Goal: Task Accomplishment & Management: Use online tool/utility

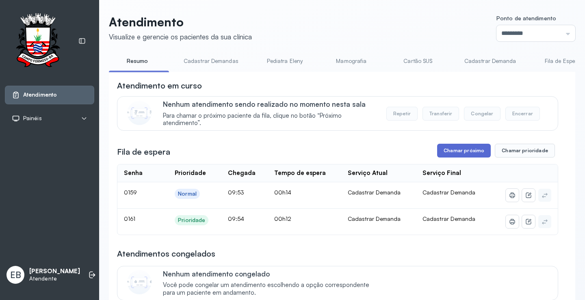
click at [460, 150] on button "Chamar próximo" at bounding box center [464, 151] width 54 height 14
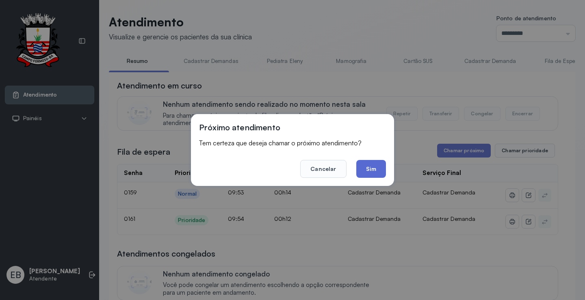
click at [371, 175] on button "Sim" at bounding box center [371, 169] width 30 height 18
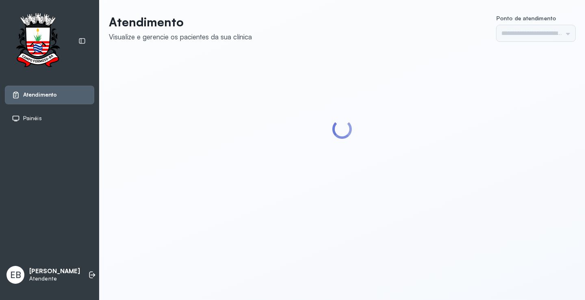
type input "*********"
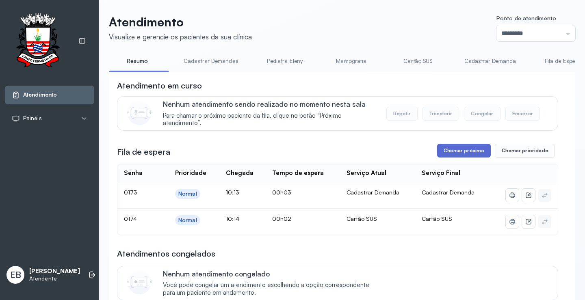
click at [451, 151] on button "Chamar próximo" at bounding box center [464, 151] width 54 height 14
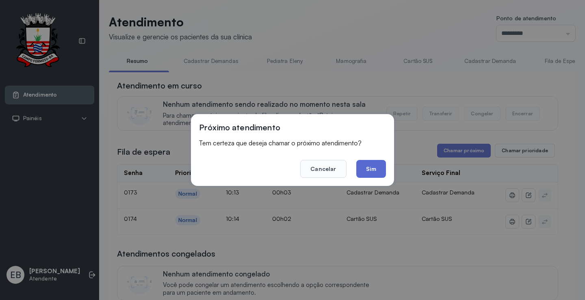
click at [373, 169] on button "Sim" at bounding box center [371, 169] width 30 height 18
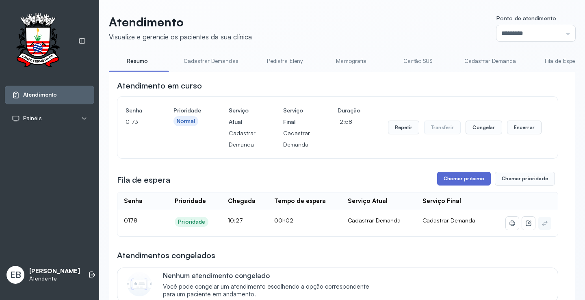
click at [477, 177] on button "Chamar próximo" at bounding box center [464, 179] width 54 height 14
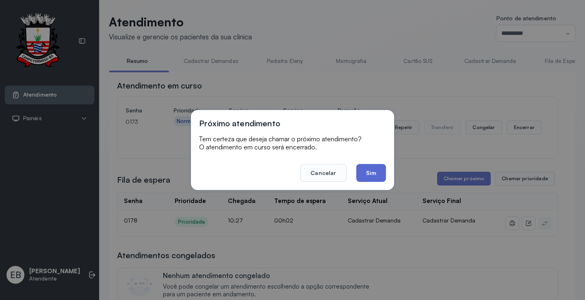
click at [366, 169] on button "Sim" at bounding box center [371, 173] width 30 height 18
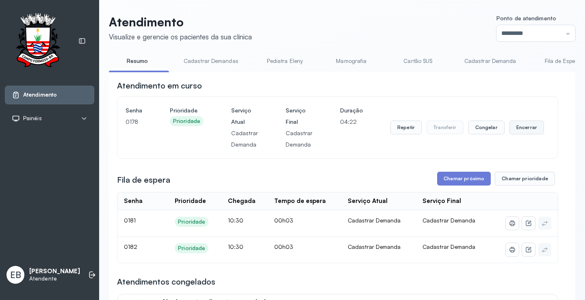
click at [523, 132] on button "Encerrar" at bounding box center [526, 128] width 35 height 14
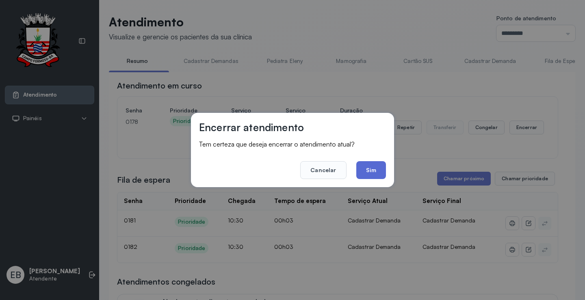
click at [368, 175] on button "Sim" at bounding box center [371, 170] width 30 height 18
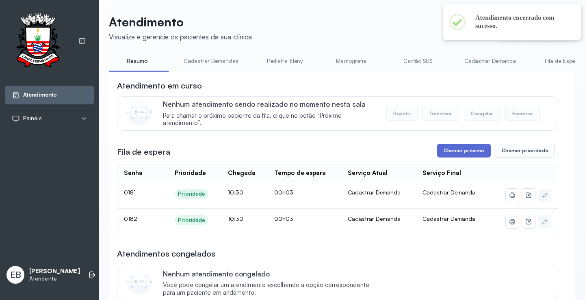
click at [448, 154] on button "Chamar próximo" at bounding box center [464, 151] width 54 height 14
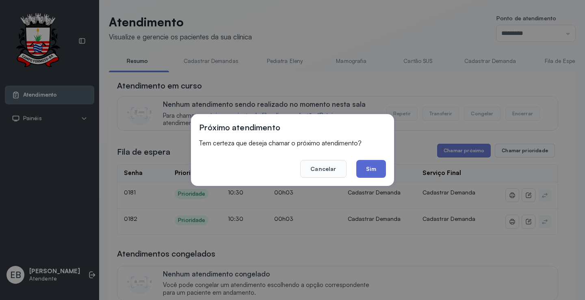
click at [360, 176] on button "Sim" at bounding box center [371, 169] width 30 height 18
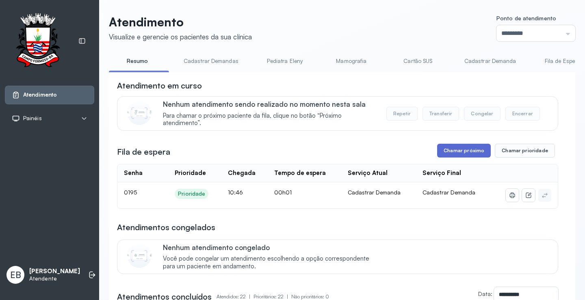
click at [462, 154] on button "Chamar próximo" at bounding box center [464, 151] width 54 height 14
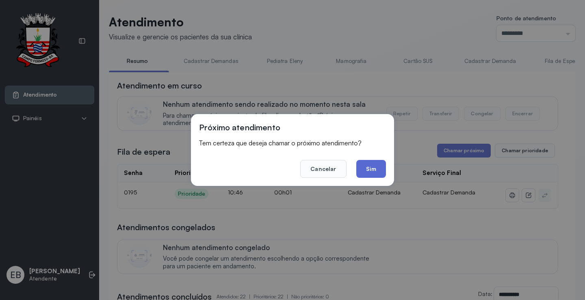
click at [381, 165] on button "Sim" at bounding box center [371, 169] width 30 height 18
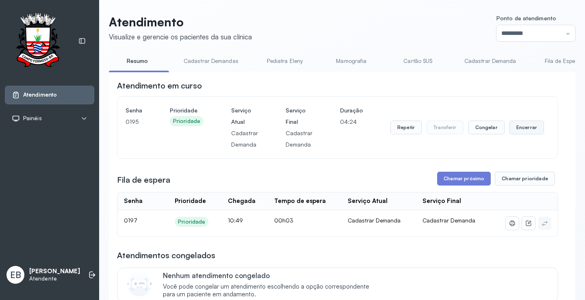
click at [522, 128] on button "Encerrar" at bounding box center [526, 128] width 35 height 14
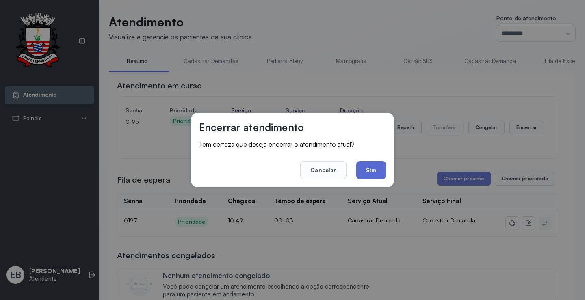
click at [373, 173] on button "Sim" at bounding box center [371, 170] width 30 height 18
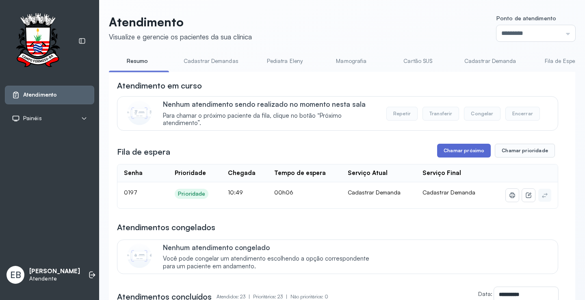
click at [474, 156] on button "Chamar próximo" at bounding box center [464, 151] width 54 height 14
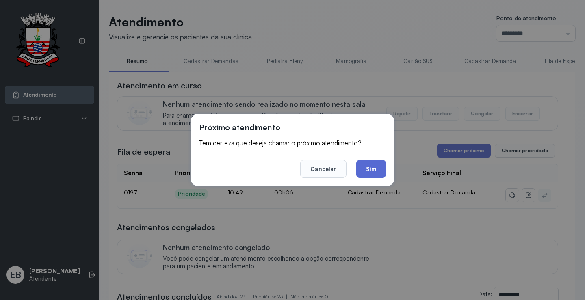
click at [362, 168] on button "Sim" at bounding box center [371, 169] width 30 height 18
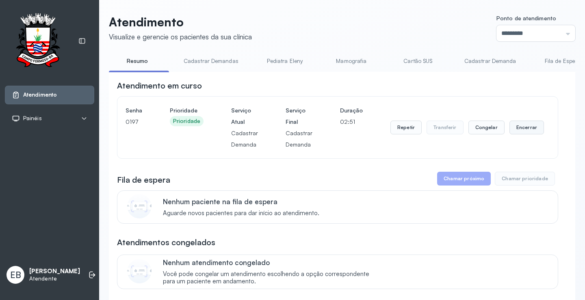
click at [521, 129] on button "Encerrar" at bounding box center [526, 128] width 35 height 14
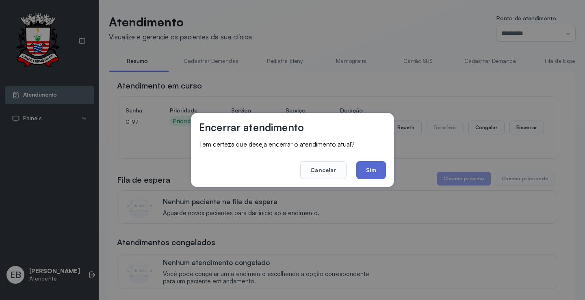
click at [379, 169] on button "Sim" at bounding box center [371, 170] width 30 height 18
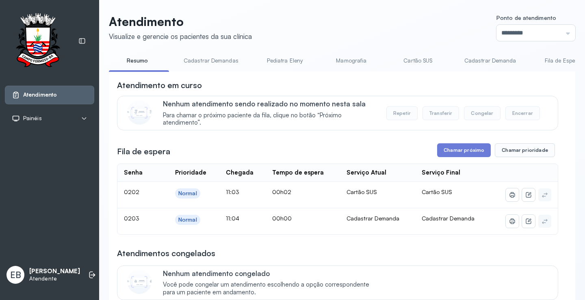
scroll to position [41, 0]
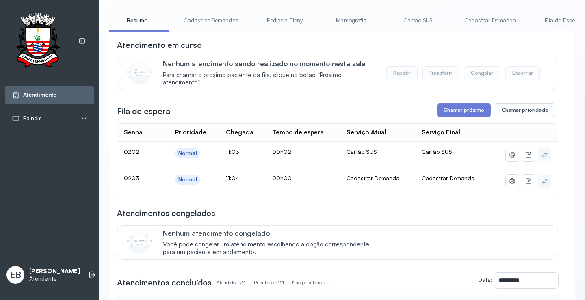
click at [199, 22] on link "Cadastrar Demandas" at bounding box center [210, 20] width 71 height 13
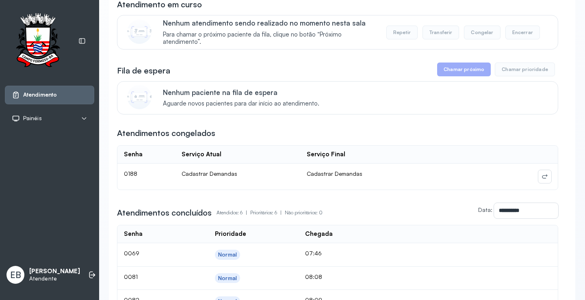
scroll to position [0, 0]
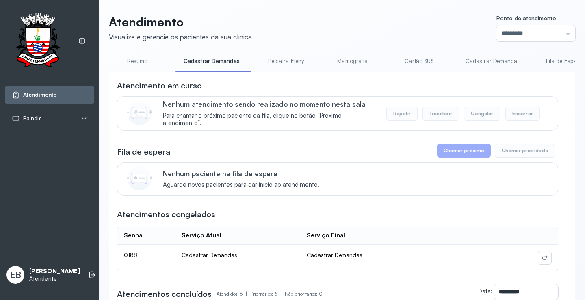
click at [480, 63] on link "Cadastrar Demanda" at bounding box center [491, 60] width 68 height 13
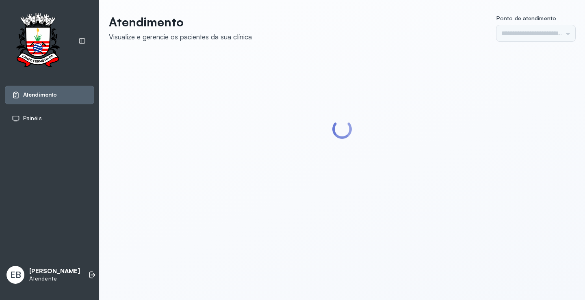
type input "*********"
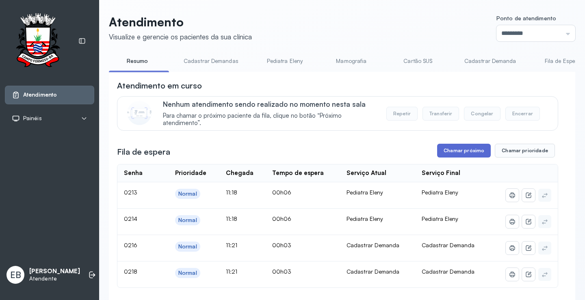
click at [476, 155] on button "Chamar próximo" at bounding box center [464, 151] width 54 height 14
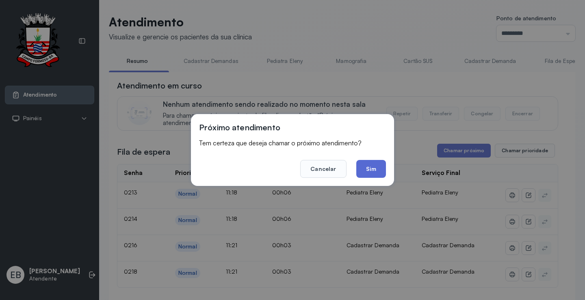
click at [379, 176] on button "Sim" at bounding box center [371, 169] width 30 height 18
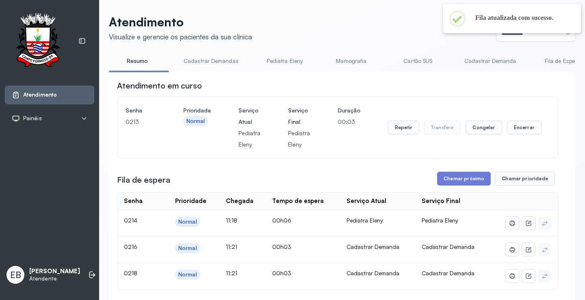
click at [448, 178] on button "Chamar próximo" at bounding box center [464, 179] width 54 height 14
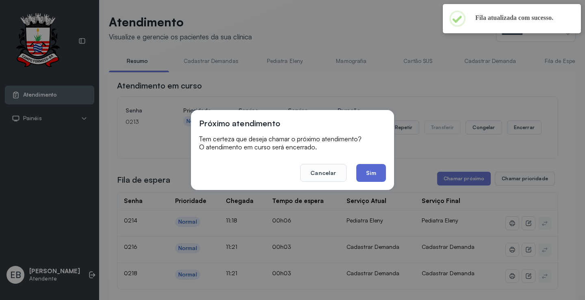
click at [381, 178] on button "Sim" at bounding box center [371, 173] width 30 height 18
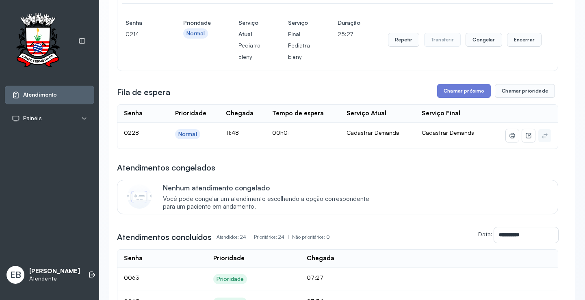
scroll to position [162, 0]
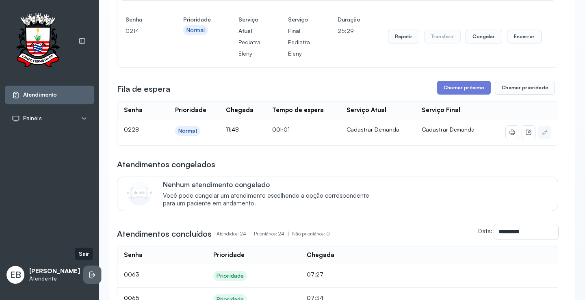
click at [89, 272] on icon at bounding box center [91, 275] width 4 height 7
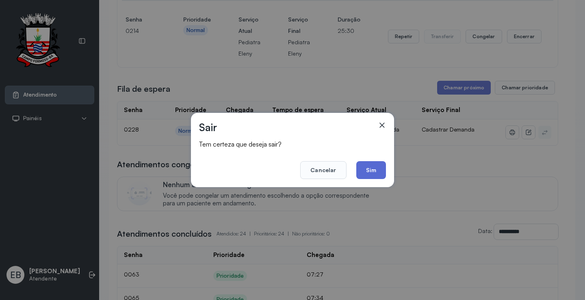
click at [367, 171] on button "Sim" at bounding box center [371, 170] width 30 height 18
